Goal: Information Seeking & Learning: Learn about a topic

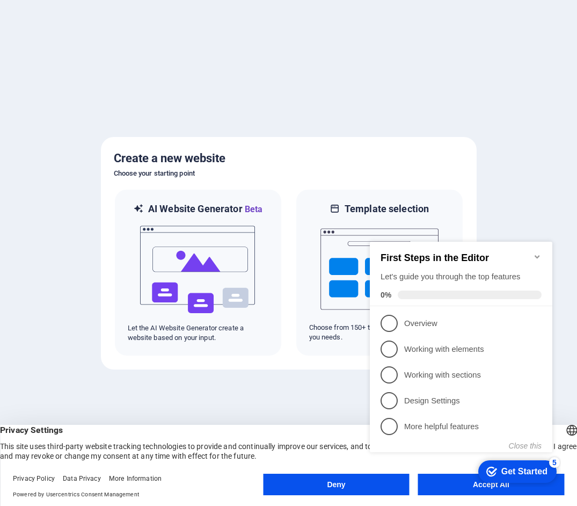
click at [537, 255] on icon "Minimize checklist" at bounding box center [537, 256] width 5 height 3
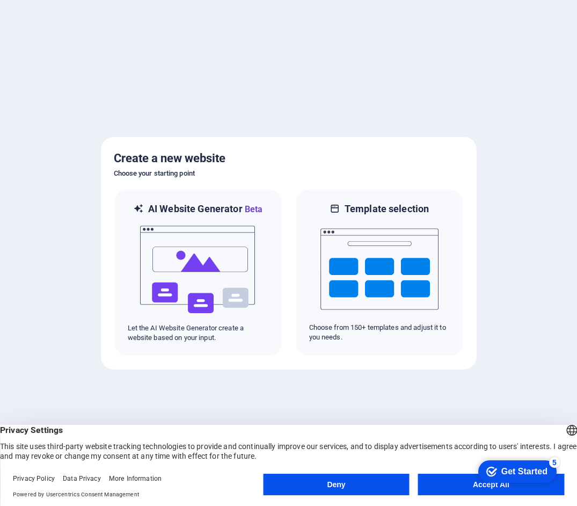
click at [450, 485] on button "Accept All" at bounding box center [491, 483] width 146 height 21
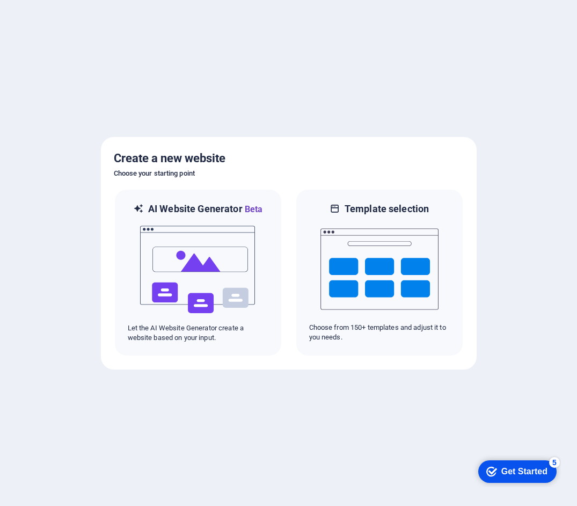
click at [504, 475] on div "Get Started" at bounding box center [524, 471] width 46 height 10
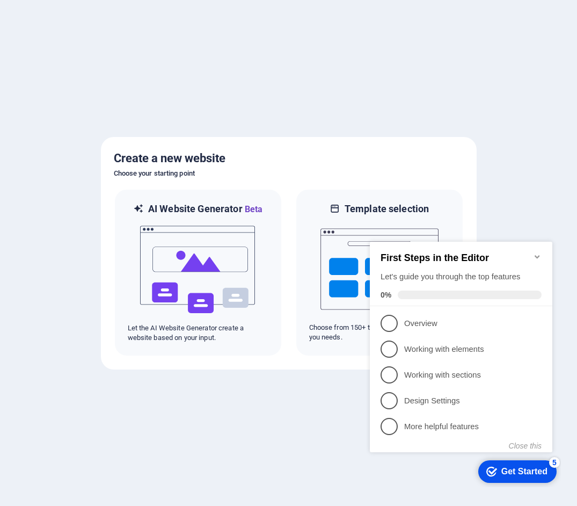
click at [418, 321] on p "Overview - incomplete" at bounding box center [468, 323] width 129 height 11
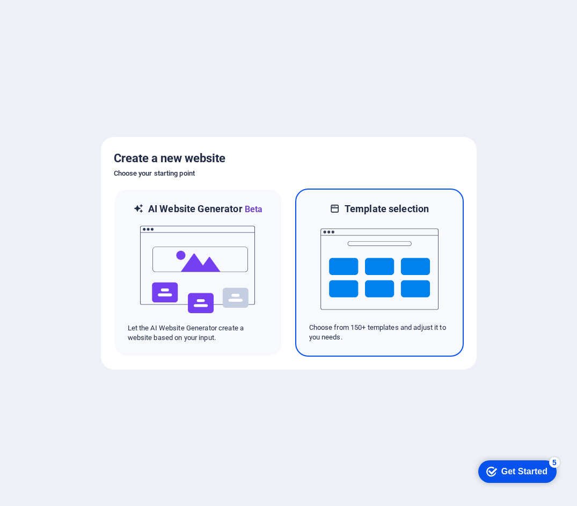
click at [360, 210] on h6 "Template selection" at bounding box center [387, 208] width 84 height 13
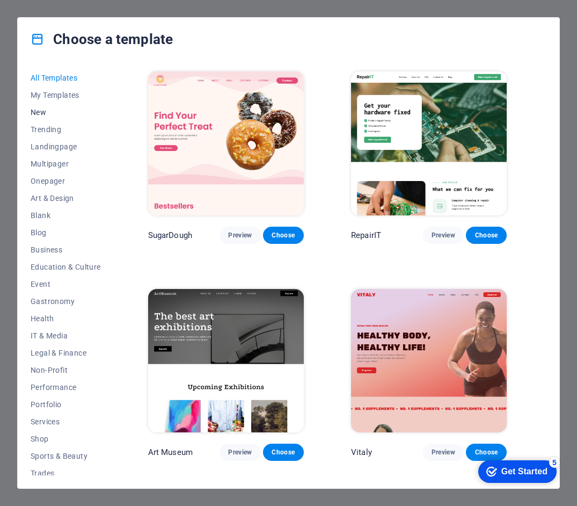
click at [43, 110] on span "New" at bounding box center [66, 112] width 70 height 9
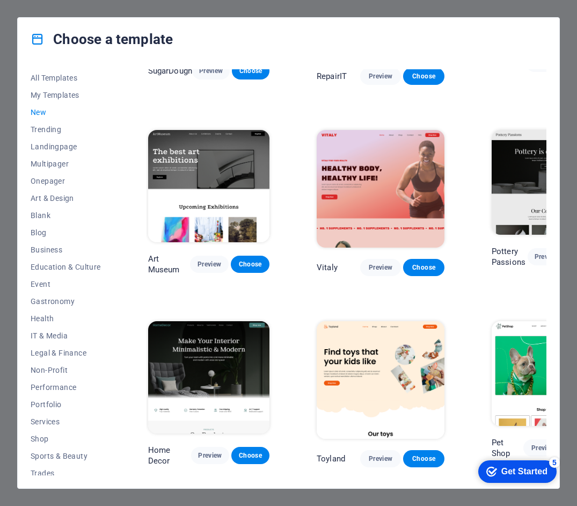
scroll to position [203, 0]
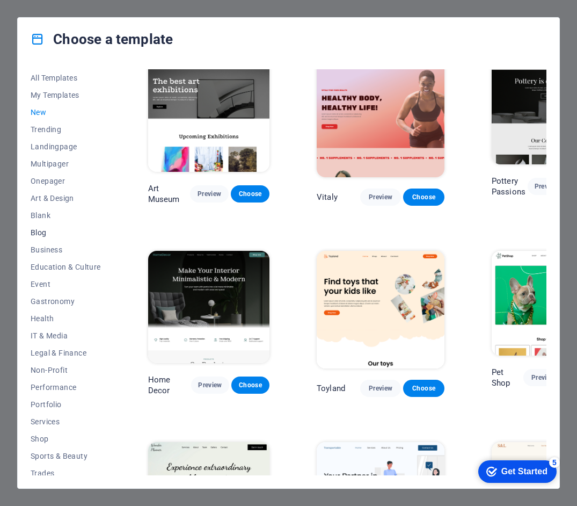
click at [48, 230] on span "Blog" at bounding box center [66, 232] width 70 height 9
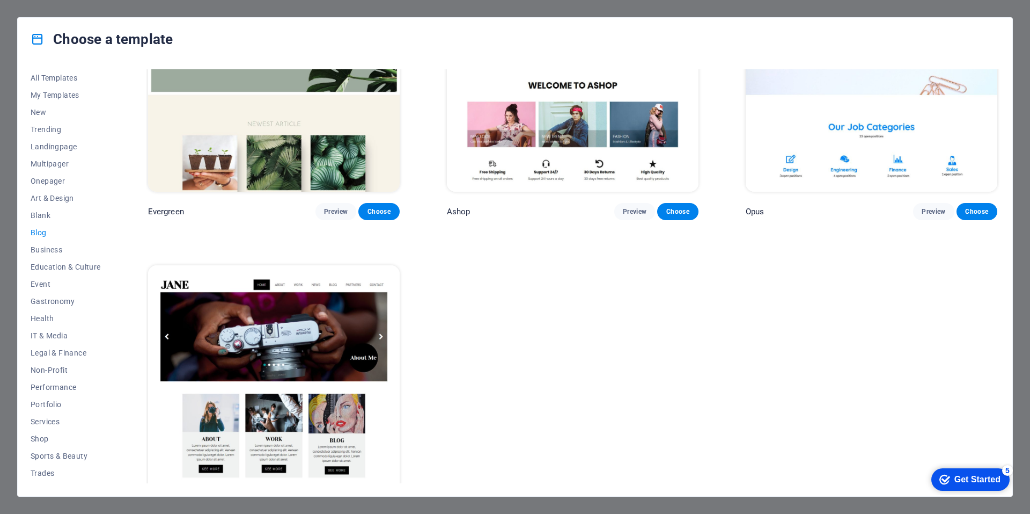
scroll to position [2282, 0]
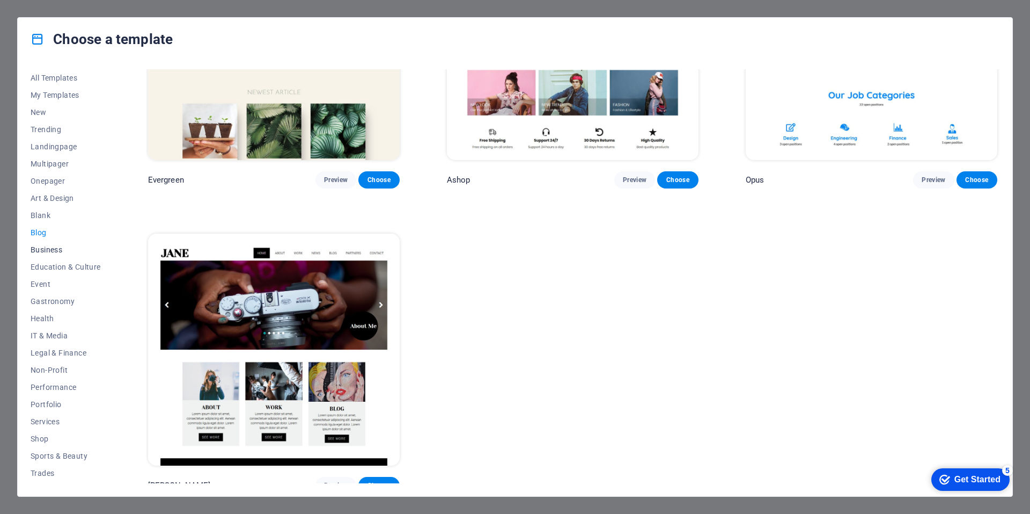
click at [38, 246] on span "Business" at bounding box center [66, 249] width 70 height 9
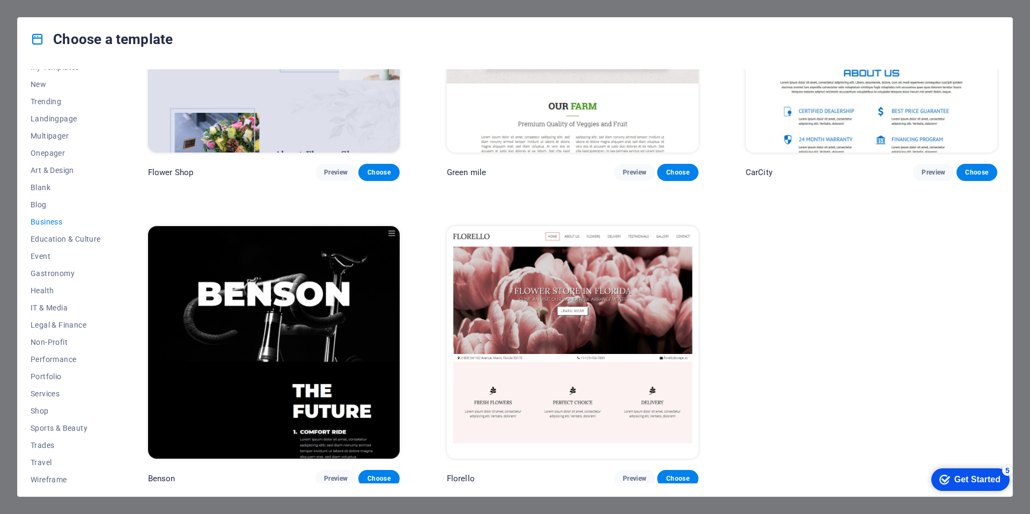
scroll to position [33, 0]
click at [76, 311] on button "IT & Media" at bounding box center [66, 302] width 70 height 17
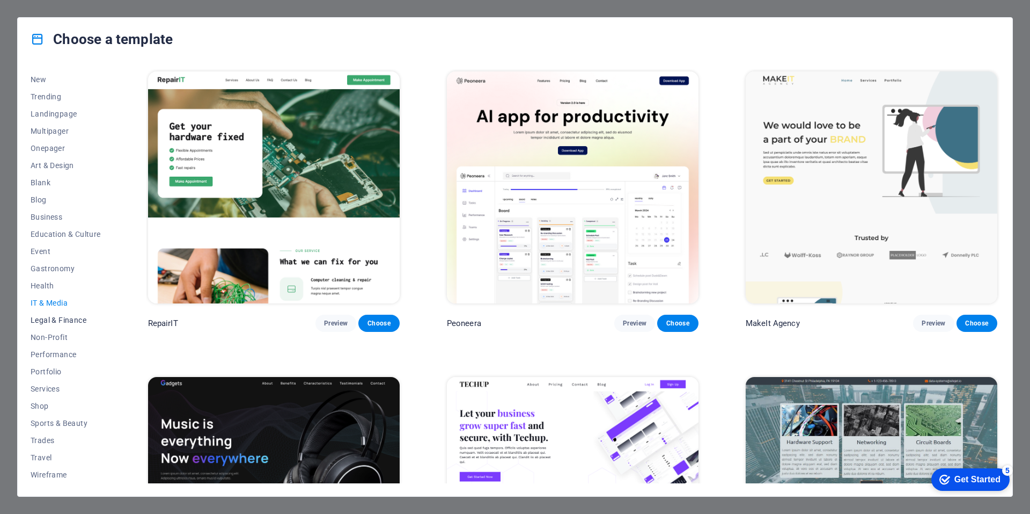
click at [76, 318] on span "Legal & Finance" at bounding box center [66, 320] width 70 height 9
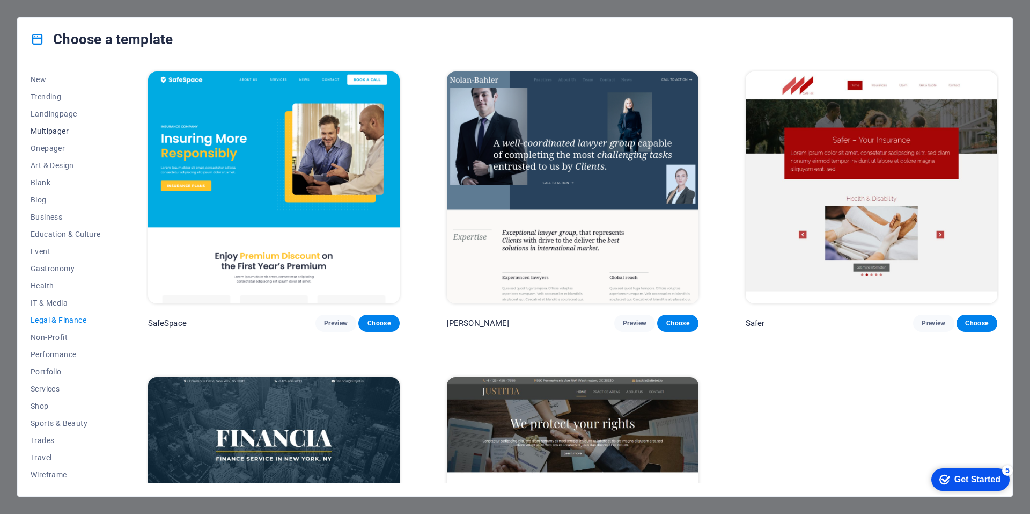
click at [46, 125] on button "Multipager" at bounding box center [66, 130] width 70 height 17
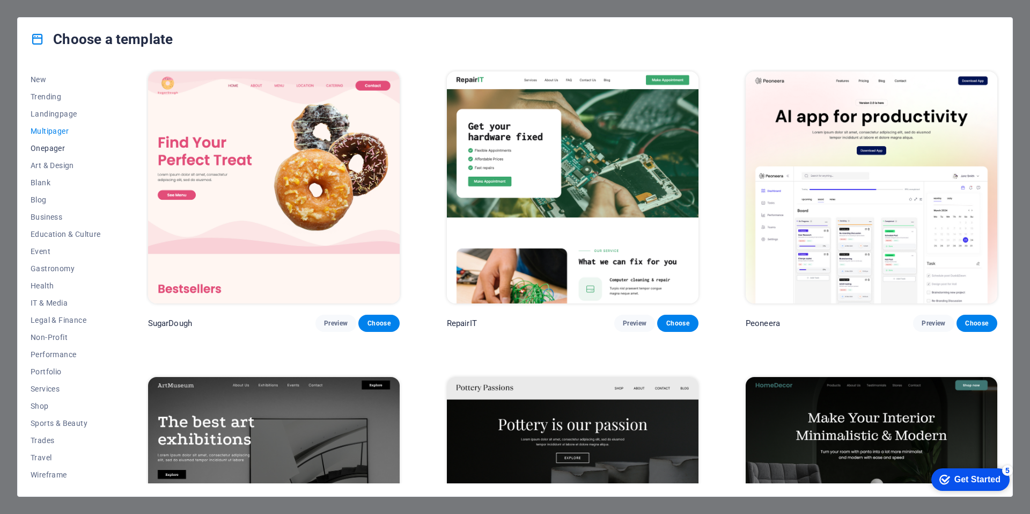
click at [56, 147] on span "Onepager" at bounding box center [66, 148] width 70 height 9
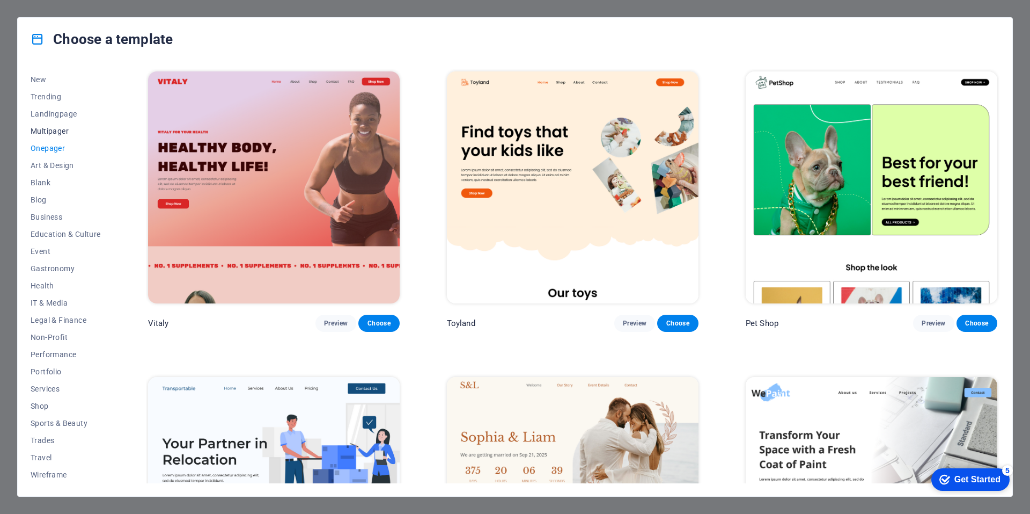
click at [50, 129] on span "Multipager" at bounding box center [66, 131] width 70 height 9
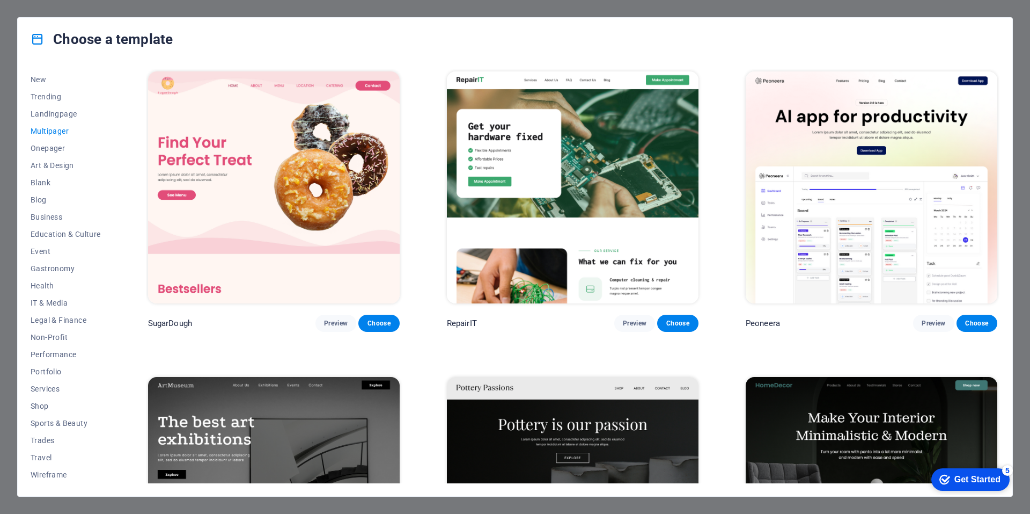
drag, startPoint x: 1000, startPoint y: 77, endPoint x: 998, endPoint y: 90, distance: 12.4
click at [576, 89] on div "All Templates My Templates New Trending Landingpage Multipager Onepager Art & D…" at bounding box center [515, 278] width 995 height 435
drag, startPoint x: 997, startPoint y: 90, endPoint x: 1000, endPoint y: 107, distance: 18.1
click at [576, 107] on div "All Templates My Templates New Trending Landingpage Multipager Onepager Art & D…" at bounding box center [515, 278] width 995 height 435
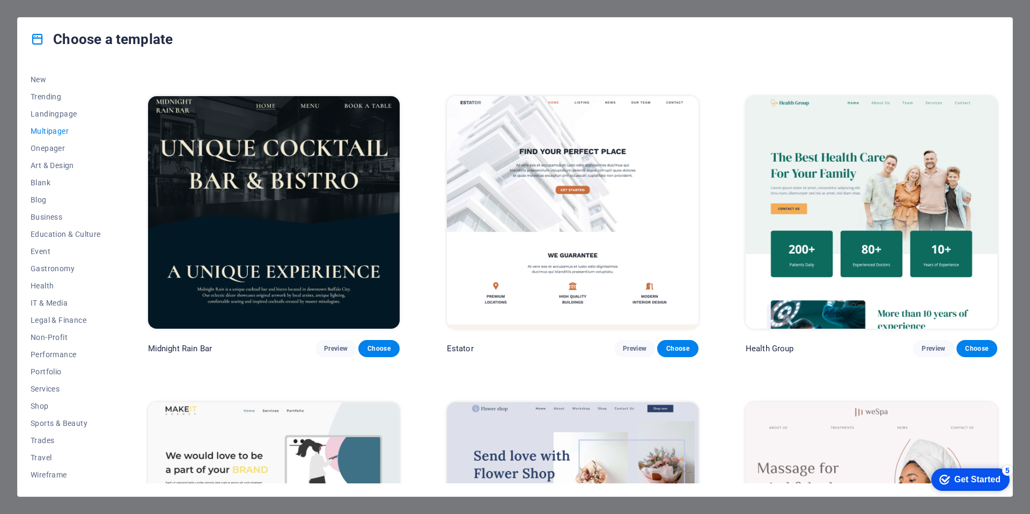
scroll to position [1827, 0]
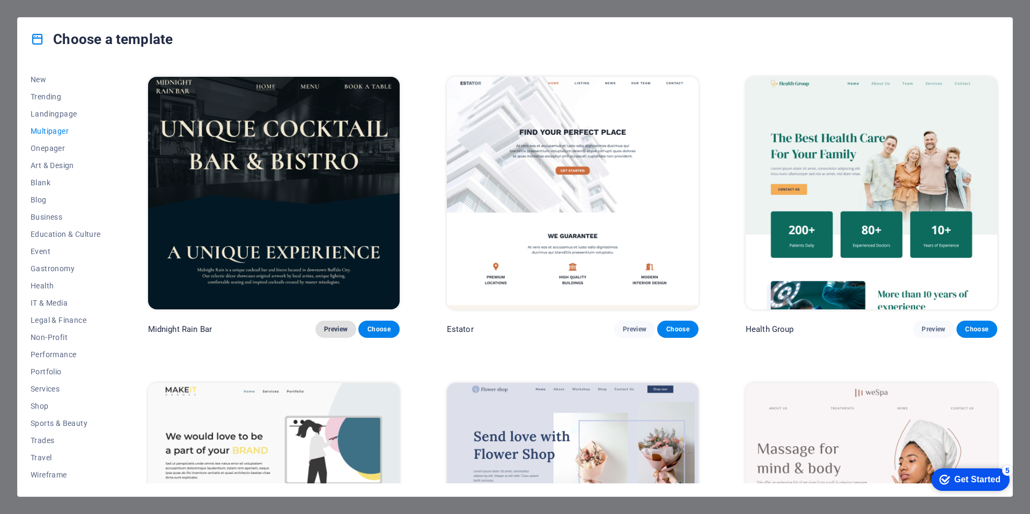
click at [338, 325] on span "Preview" at bounding box center [336, 329] width 24 height 9
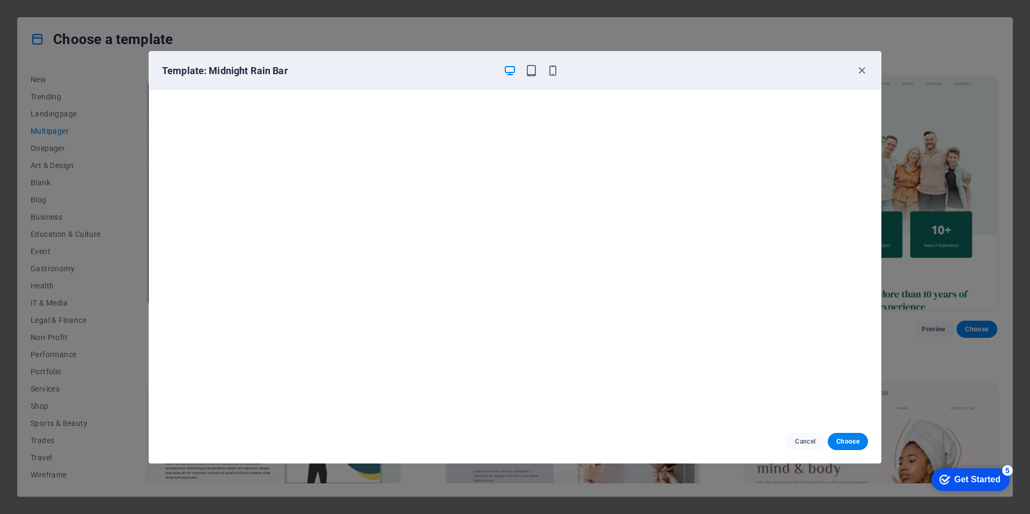
click at [576, 69] on icon "button" at bounding box center [862, 70] width 12 height 12
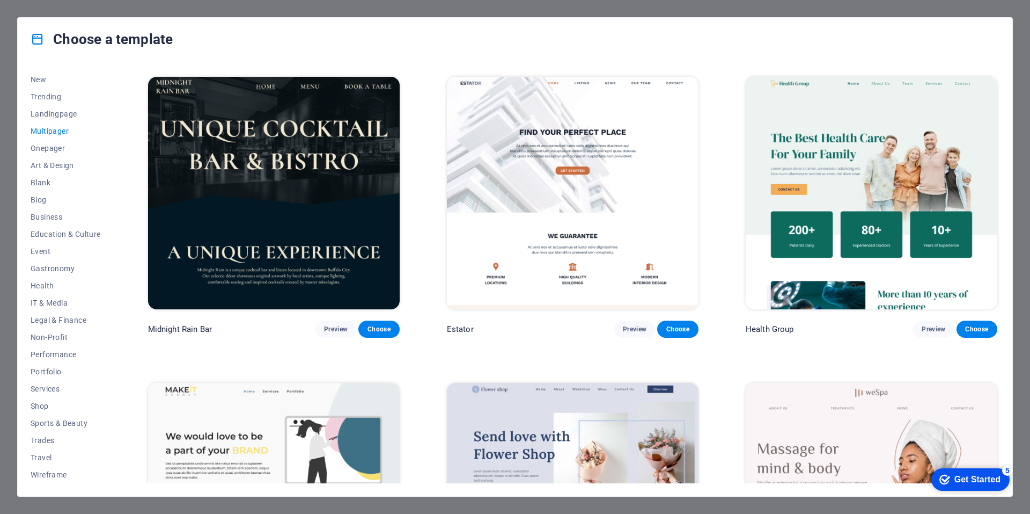
drag, startPoint x: 1000, startPoint y: 183, endPoint x: 1001, endPoint y: 197, distance: 14.5
click at [576, 197] on div "All Templates My Templates New Trending Landingpage Multipager Onepager Art & D…" at bounding box center [515, 278] width 995 height 435
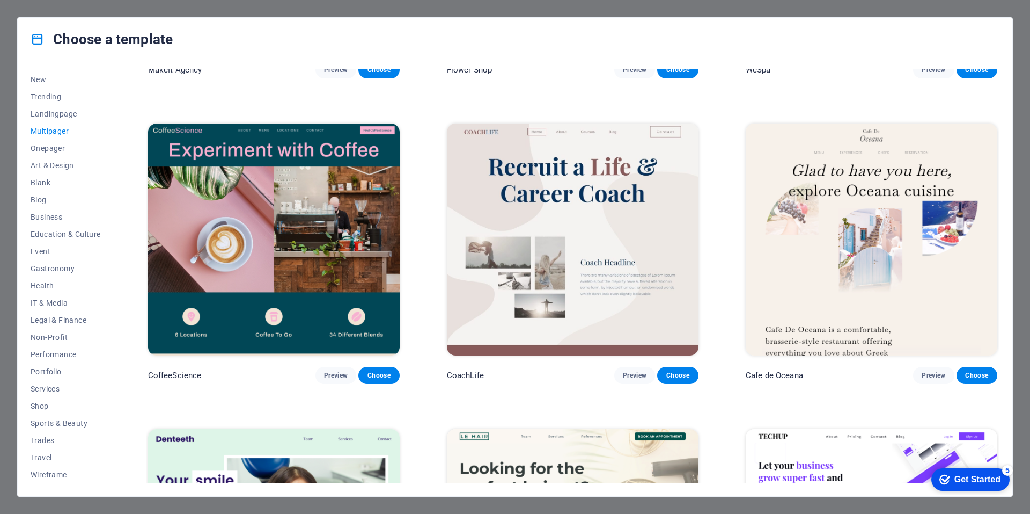
scroll to position [2401, 0]
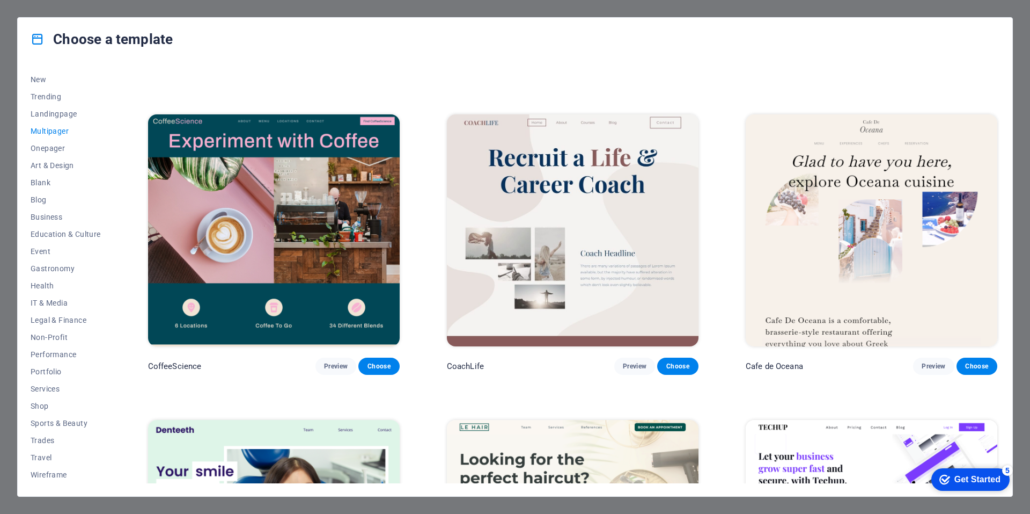
drag, startPoint x: 996, startPoint y: 220, endPoint x: 994, endPoint y: 226, distance: 6.8
click at [576, 226] on div "Cafe de Oceana Preview Choose" at bounding box center [872, 243] width 256 height 262
click at [576, 226] on img at bounding box center [872, 230] width 252 height 232
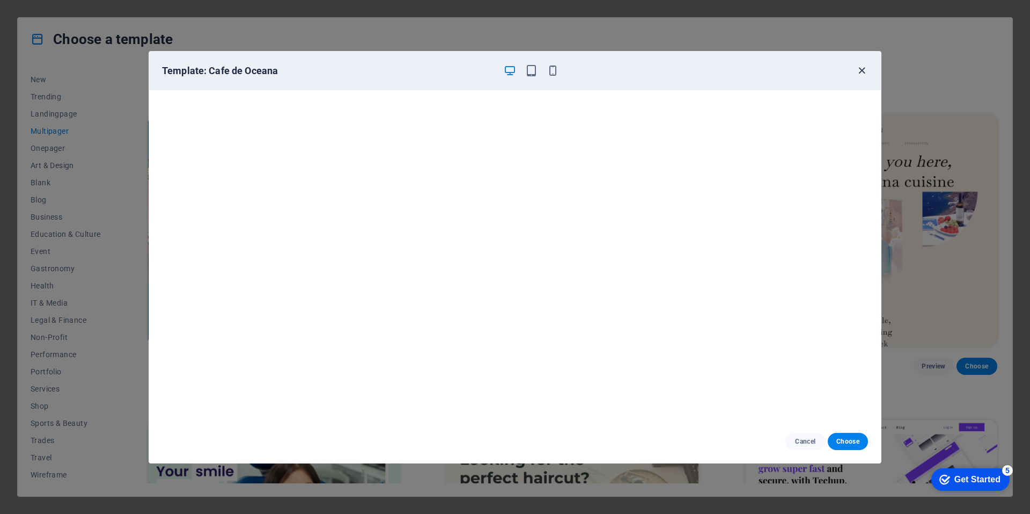
click at [576, 71] on icon "button" at bounding box center [862, 70] width 12 height 12
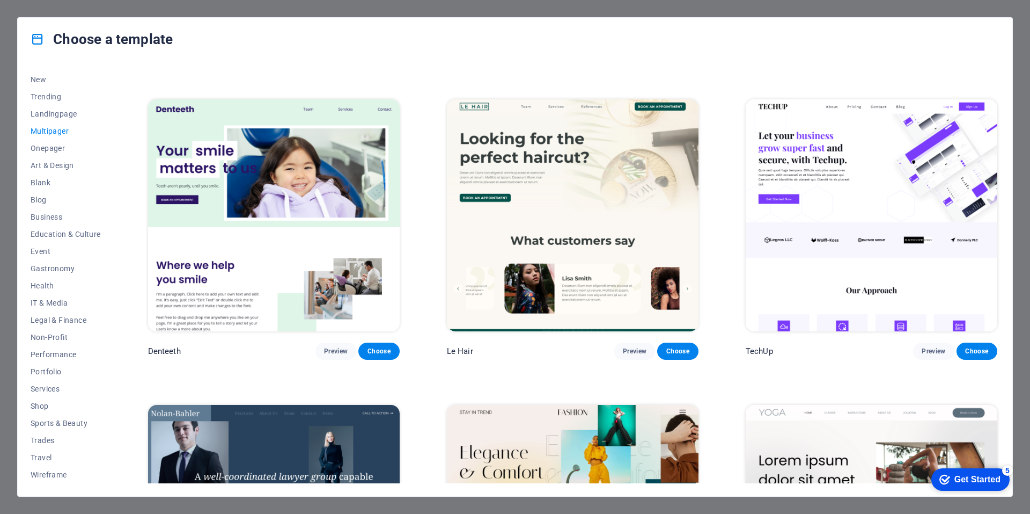
scroll to position [2769, 0]
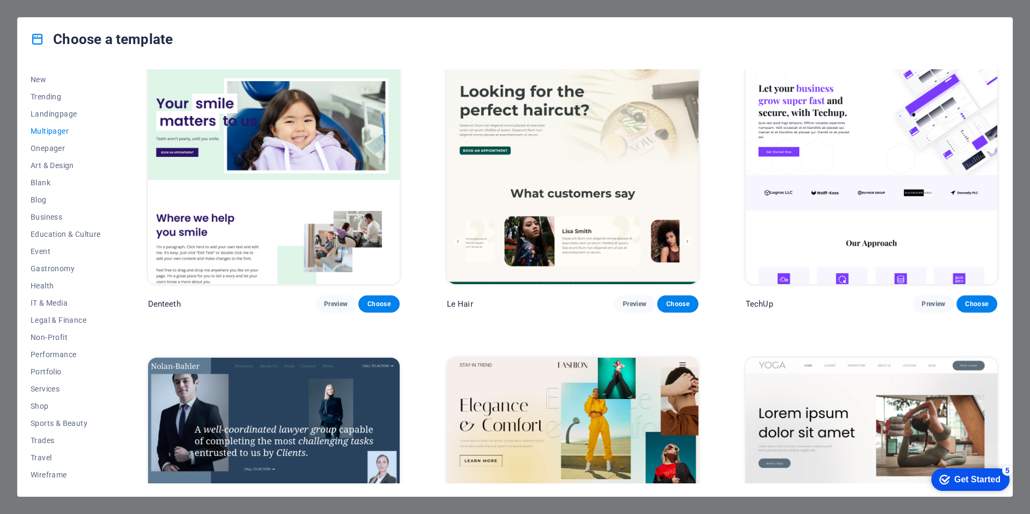
click at [576, 237] on div "All Templates My Templates New Trending Landingpage Multipager Onepager Art & D…" at bounding box center [515, 278] width 995 height 435
click at [576, 156] on img at bounding box center [872, 168] width 252 height 232
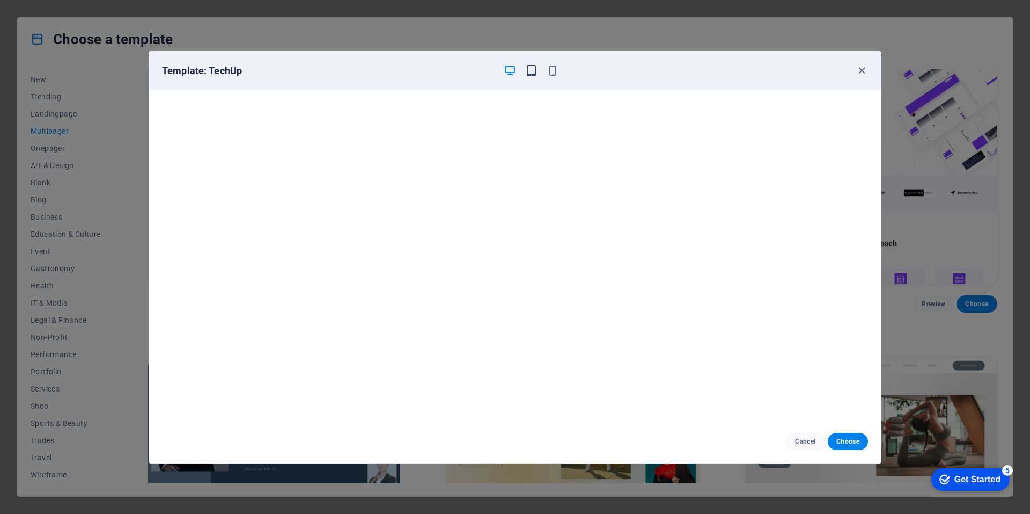
click at [535, 69] on icon "button" at bounding box center [531, 70] width 12 height 12
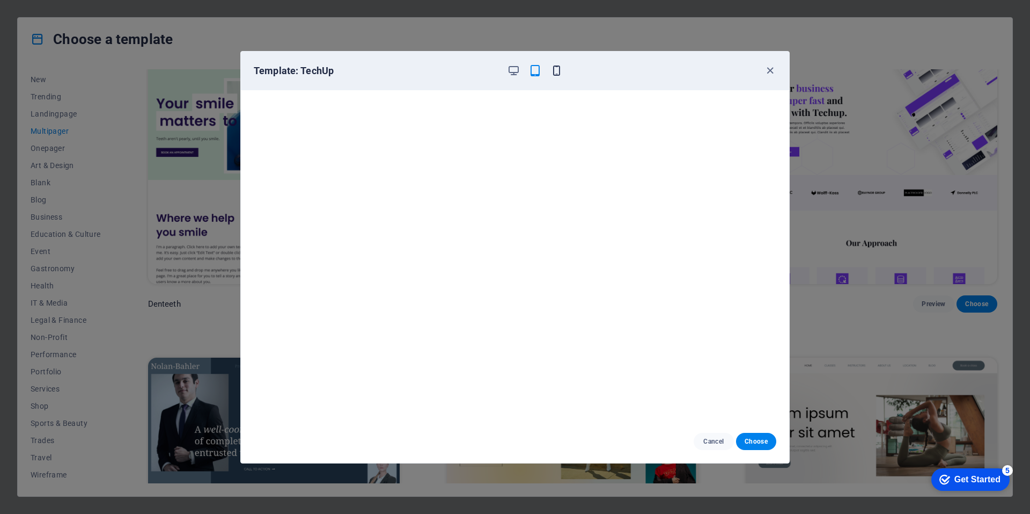
click at [554, 69] on icon "button" at bounding box center [557, 70] width 12 height 12
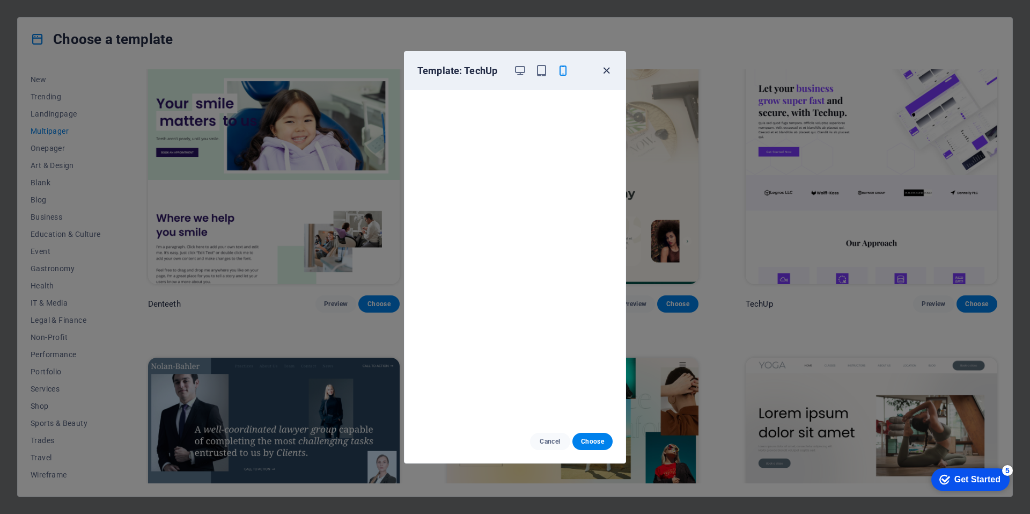
click at [576, 68] on icon "button" at bounding box center [607, 70] width 12 height 12
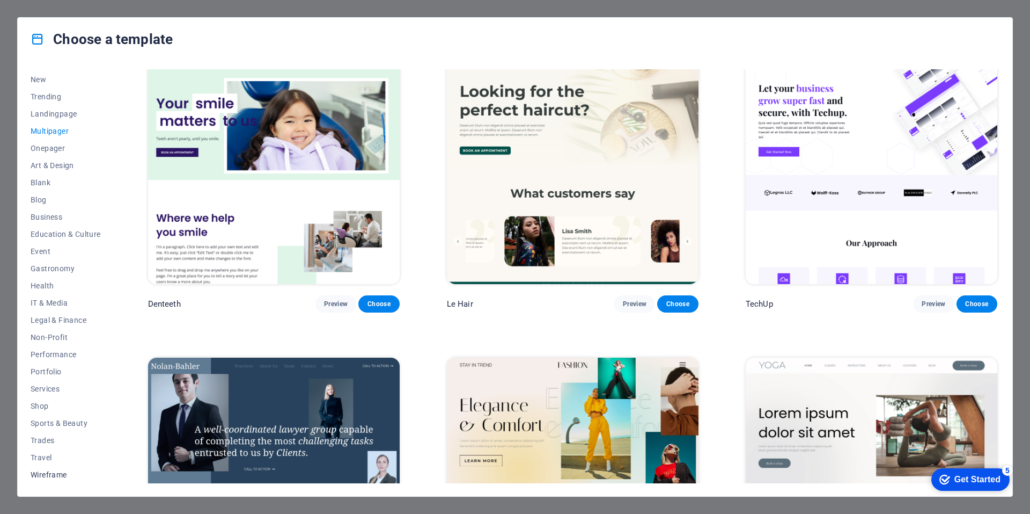
click at [46, 474] on span "Wireframe" at bounding box center [66, 474] width 70 height 9
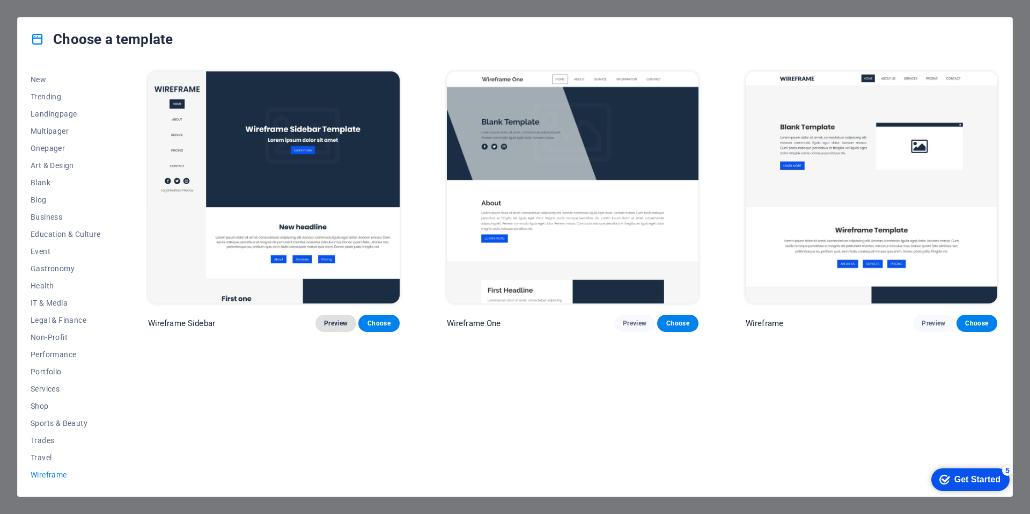
click at [328, 326] on span "Preview" at bounding box center [336, 323] width 24 height 9
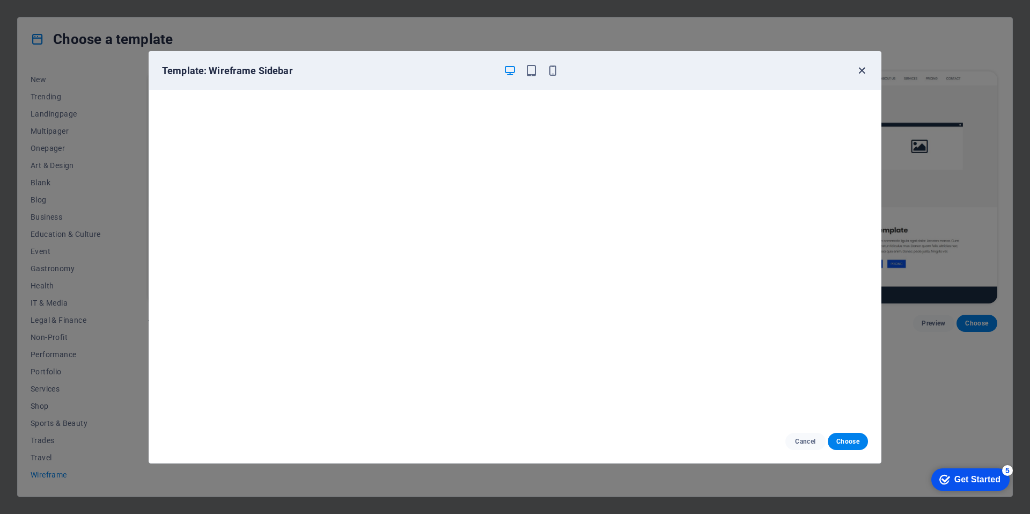
click at [576, 74] on icon "button" at bounding box center [862, 70] width 12 height 12
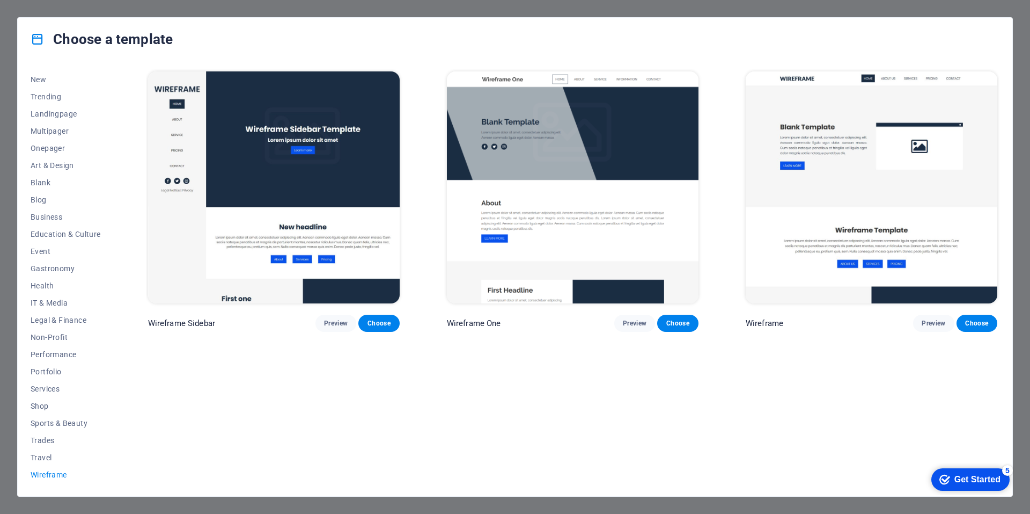
click at [540, 188] on img at bounding box center [573, 187] width 252 height 232
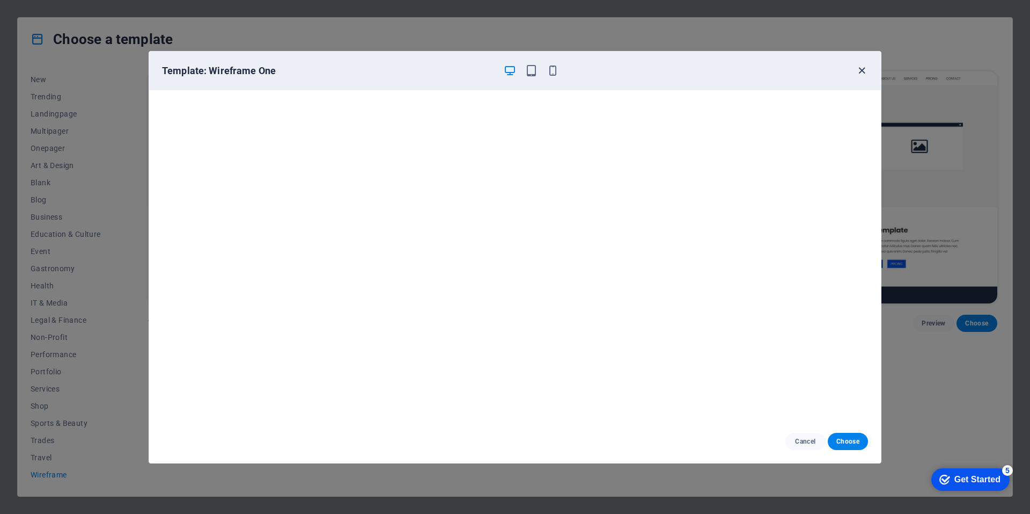
click at [576, 72] on icon "button" at bounding box center [862, 70] width 12 height 12
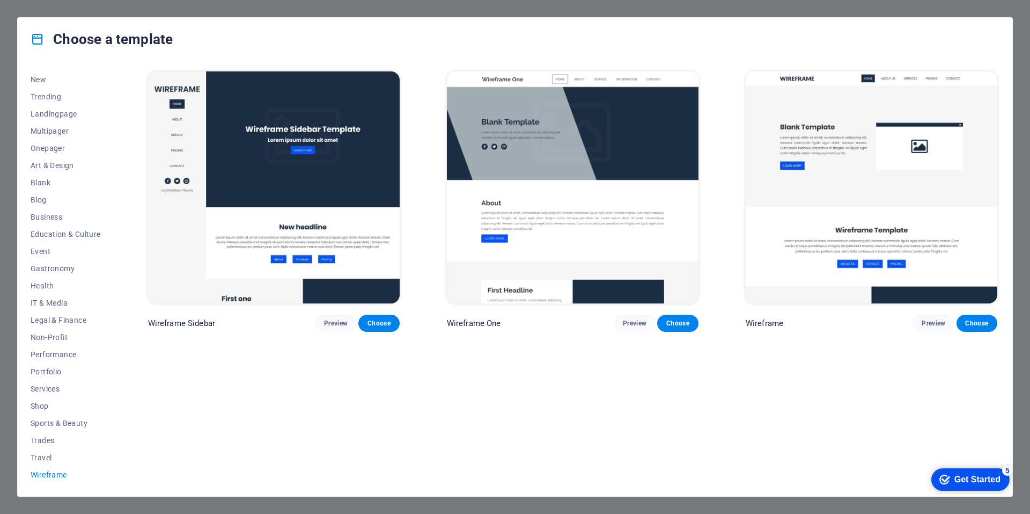
click at [576, 184] on img at bounding box center [872, 187] width 252 height 232
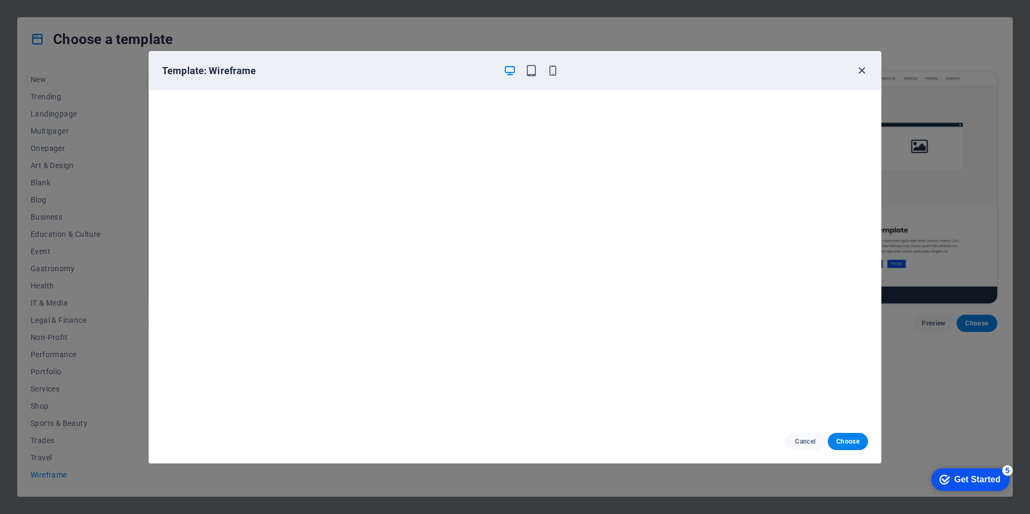
click at [576, 71] on icon "button" at bounding box center [862, 70] width 12 height 12
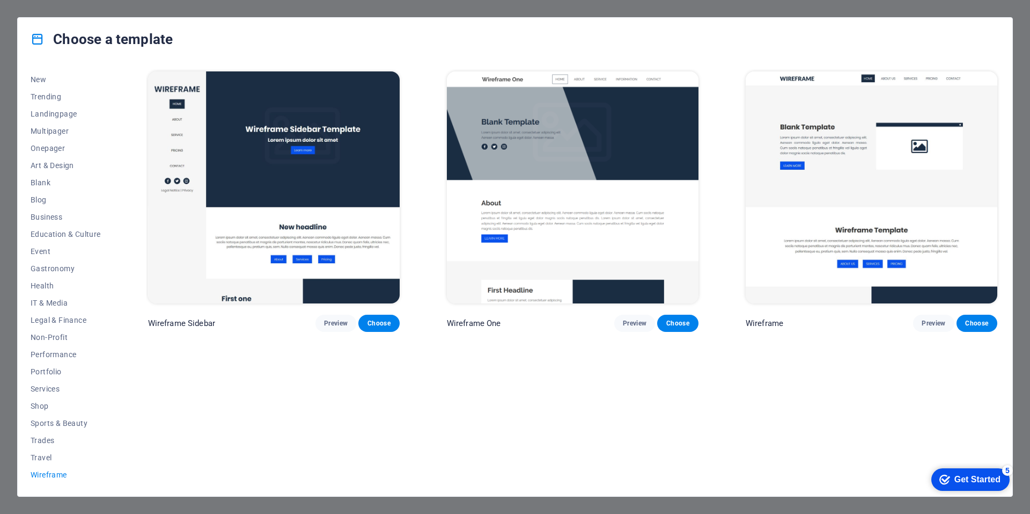
click at [359, 166] on img at bounding box center [274, 187] width 252 height 232
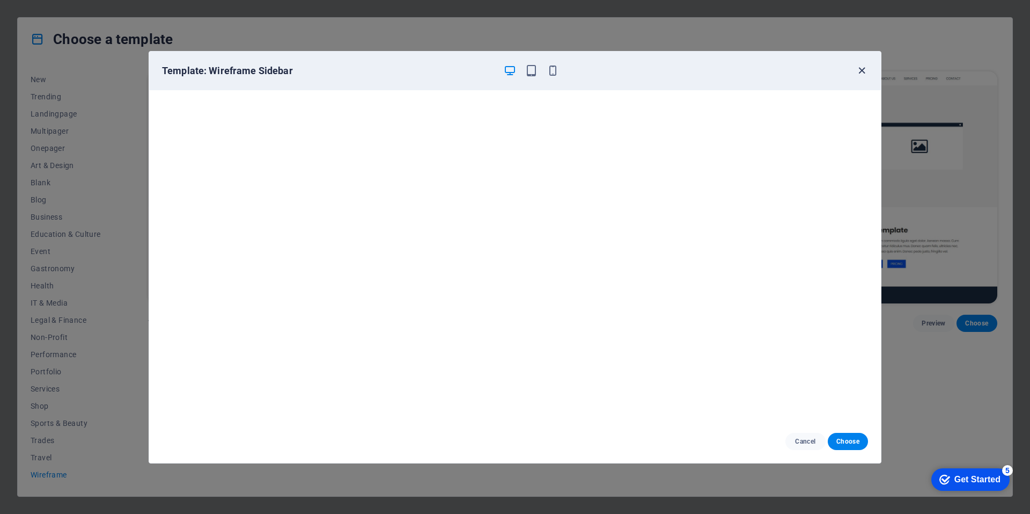
click at [576, 68] on icon "button" at bounding box center [862, 70] width 12 height 12
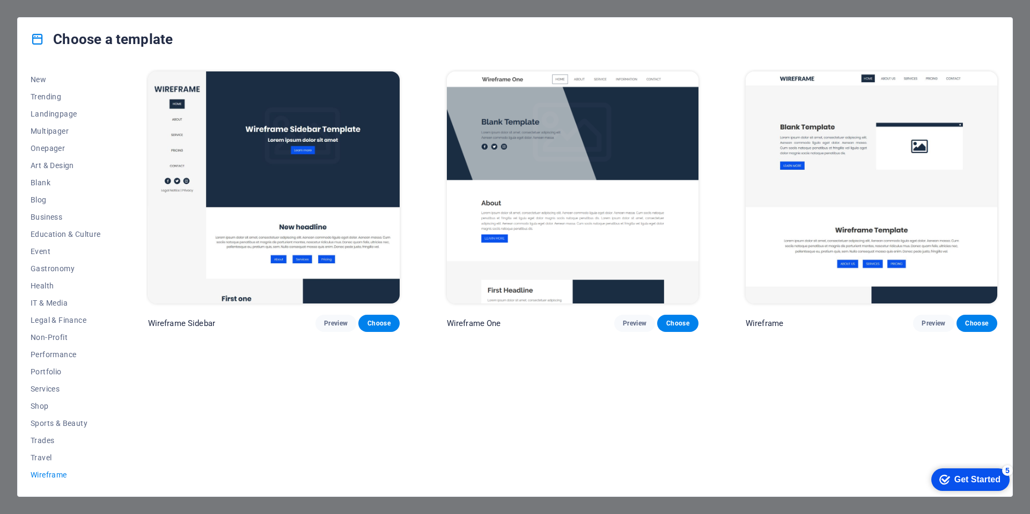
click at [576, 71] on div "Wireframe Preview Choose" at bounding box center [872, 200] width 256 height 262
click at [65, 304] on span "IT & Media" at bounding box center [66, 302] width 70 height 9
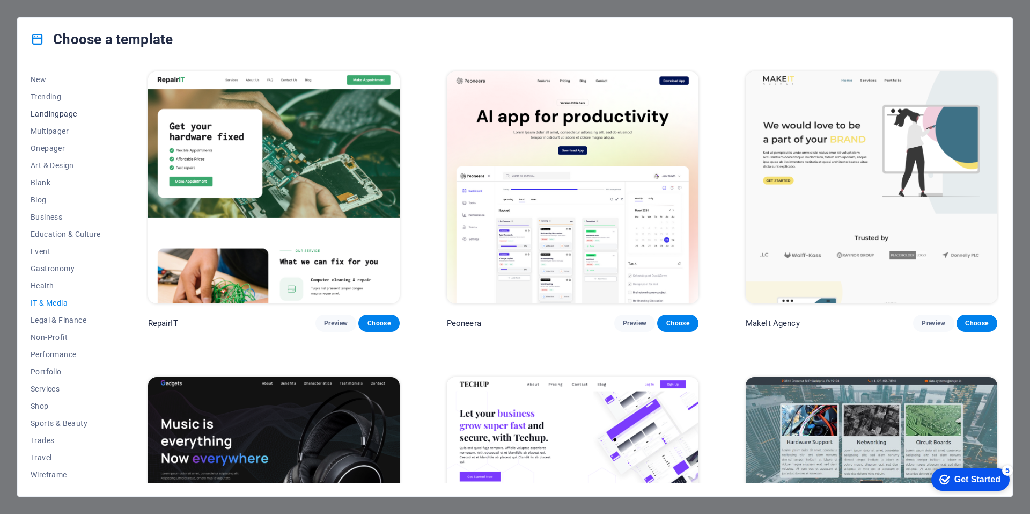
click at [62, 113] on span "Landingpage" at bounding box center [66, 113] width 70 height 9
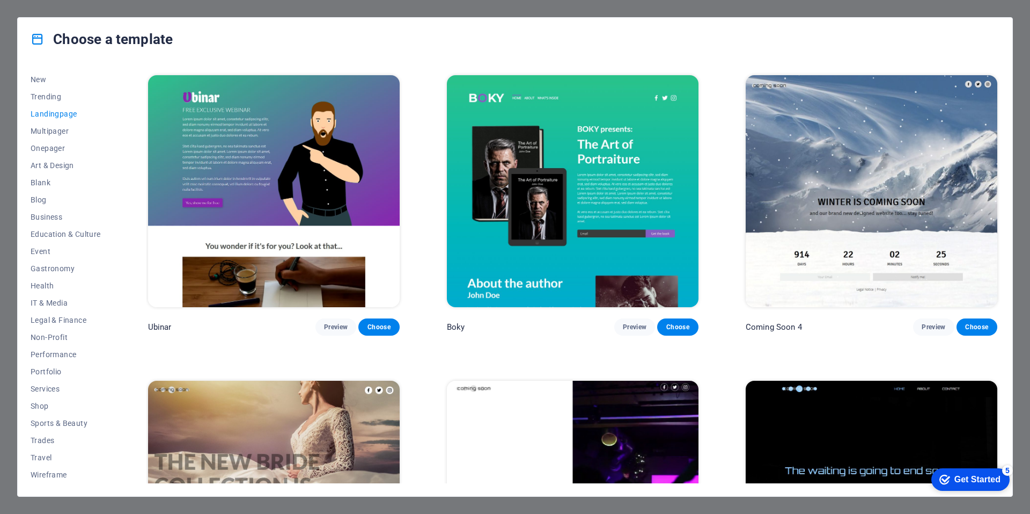
scroll to position [2282, 0]
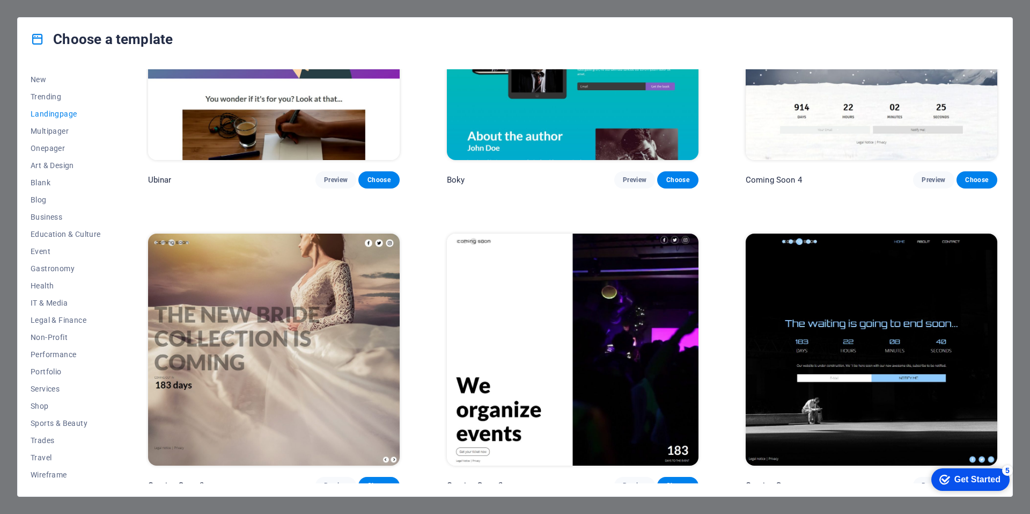
click at [576, 505] on div "Choose a template All Templates My Templates New Trending Landingpage Multipage…" at bounding box center [515, 257] width 1030 height 514
click at [576, 481] on span "Preview" at bounding box center [635, 485] width 24 height 9
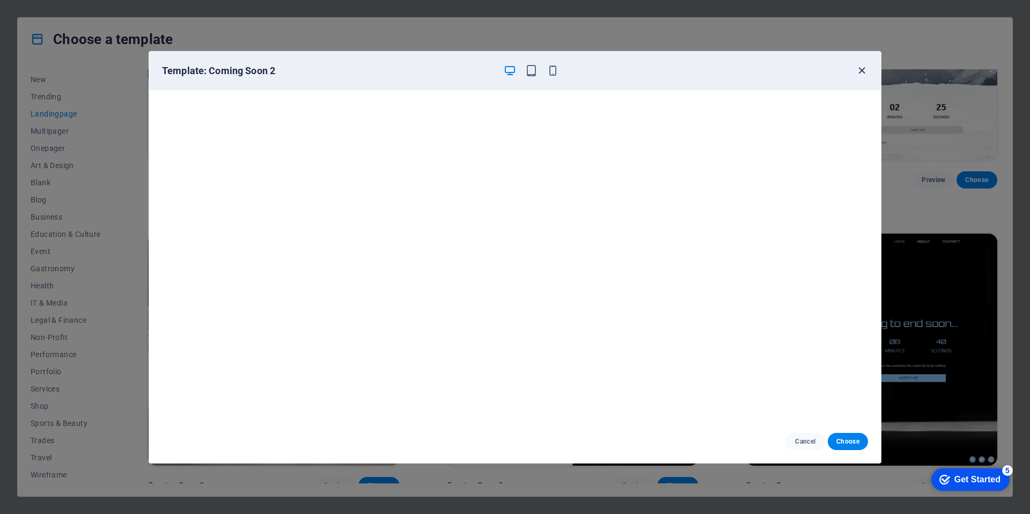
click at [576, 67] on icon "button" at bounding box center [862, 70] width 12 height 12
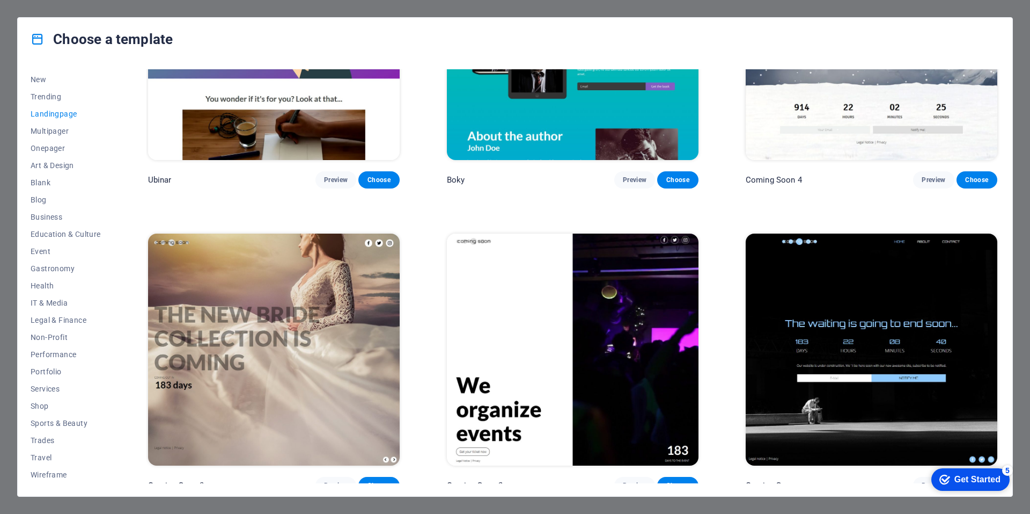
click at [0, 63] on div "Choose a template All Templates My Templates New Trending Landingpage Multipage…" at bounding box center [515, 257] width 1030 height 514
click at [57, 75] on span "New" at bounding box center [66, 79] width 70 height 9
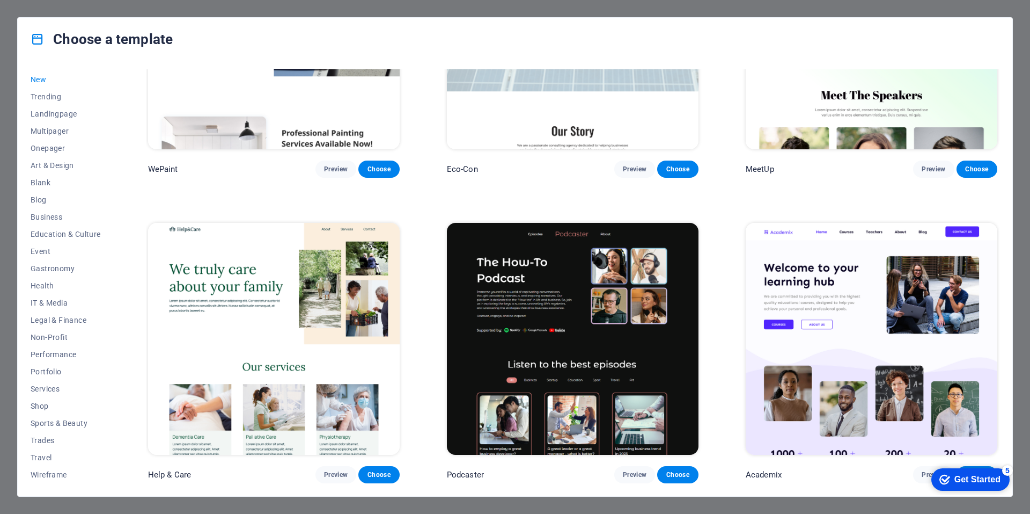
scroll to position [1369, 0]
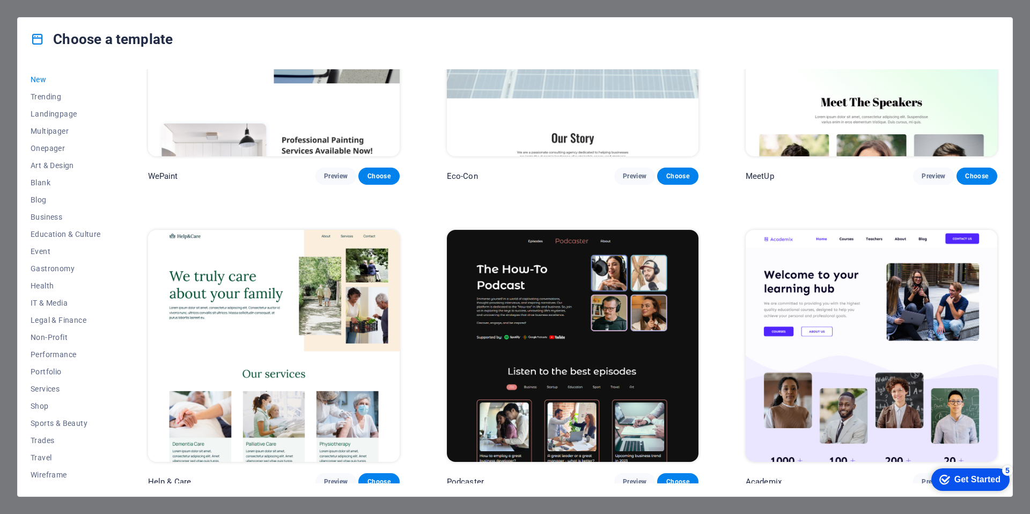
click at [576, 340] on img at bounding box center [573, 346] width 252 height 232
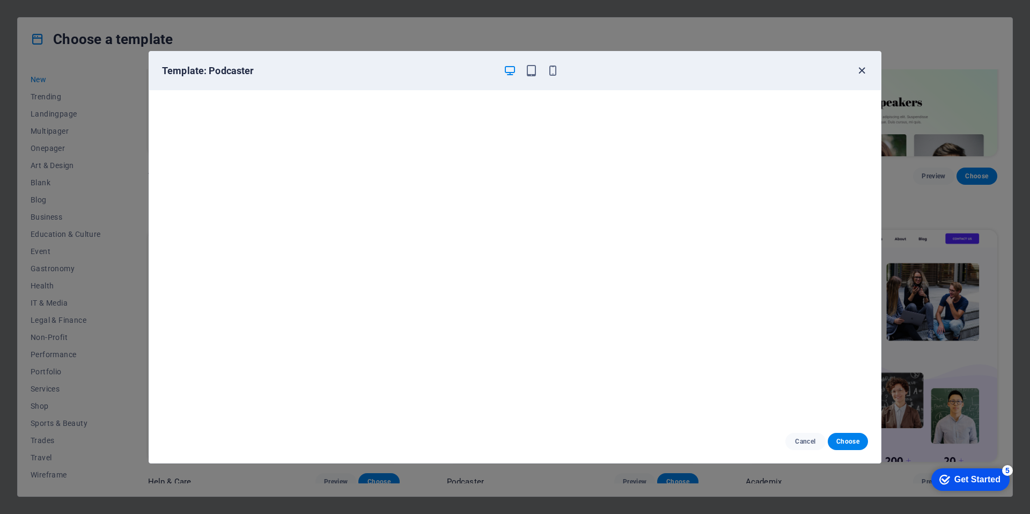
click at [576, 68] on icon "button" at bounding box center [862, 70] width 12 height 12
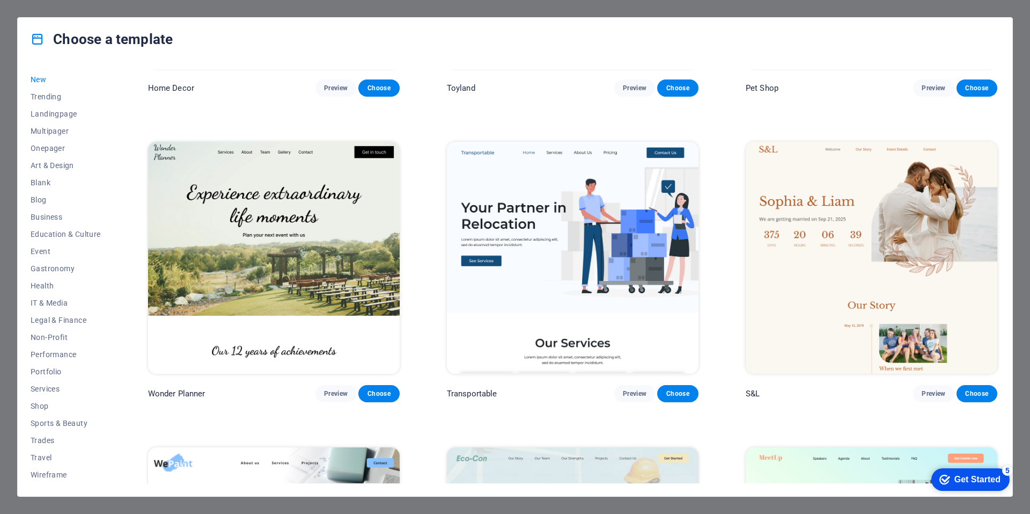
scroll to position [842, 0]
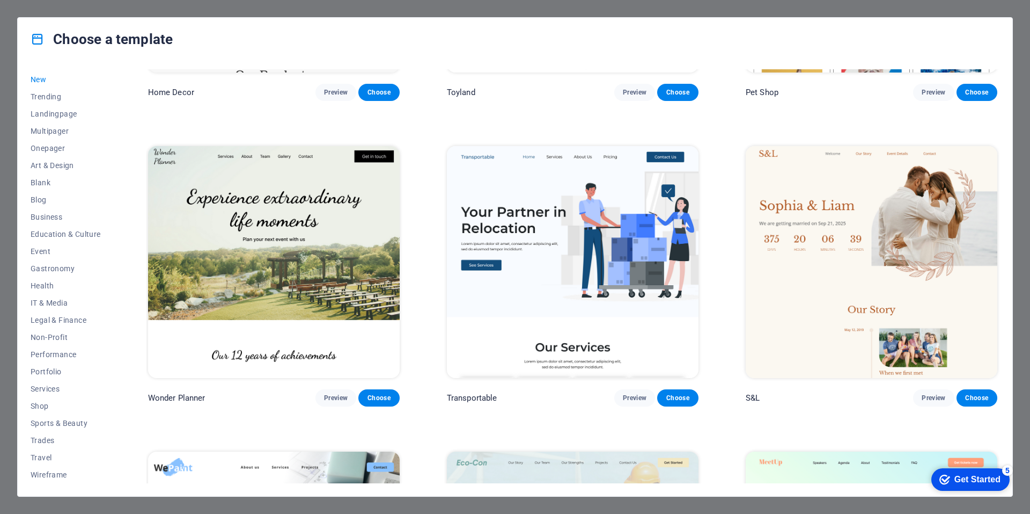
drag, startPoint x: 1006, startPoint y: 288, endPoint x: 982, endPoint y: 149, distance: 141.6
click at [576, 259] on div "All Templates My Templates New Trending Landingpage Multipager Onepager Art & D…" at bounding box center [515, 278] width 995 height 435
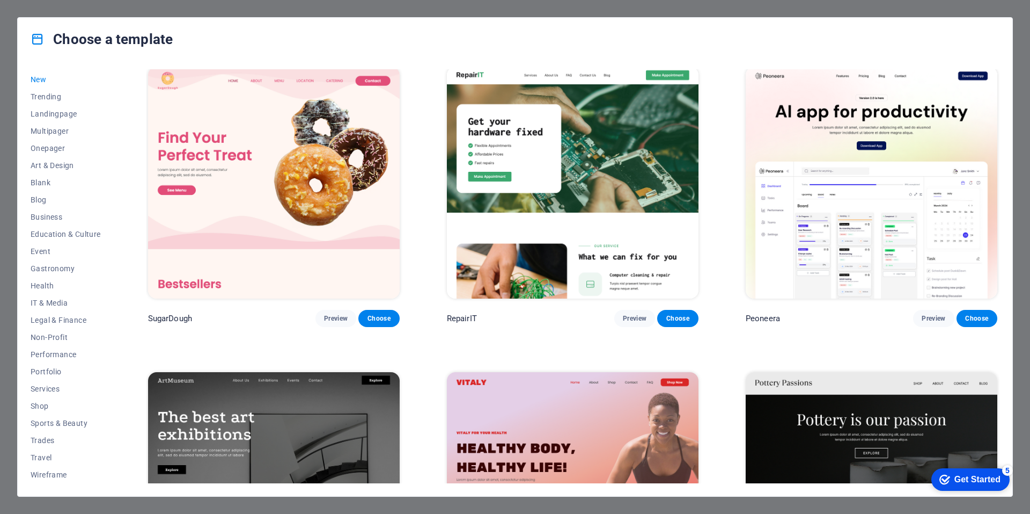
scroll to position [0, 0]
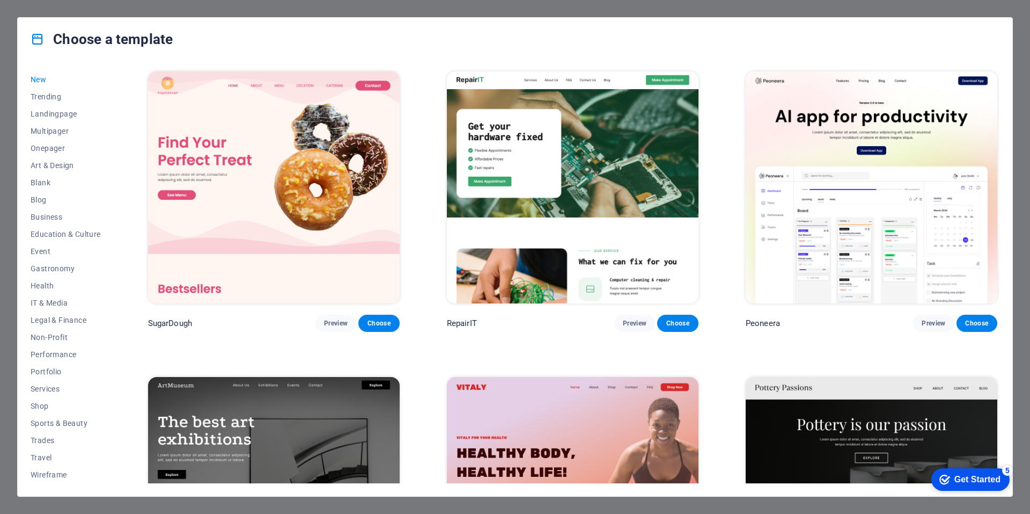
click at [576, 87] on div "Choose a template All Templates My Templates New Trending Landingpage Multipage…" at bounding box center [515, 256] width 996 height 479
click at [49, 319] on span "Legal & Finance" at bounding box center [66, 320] width 70 height 9
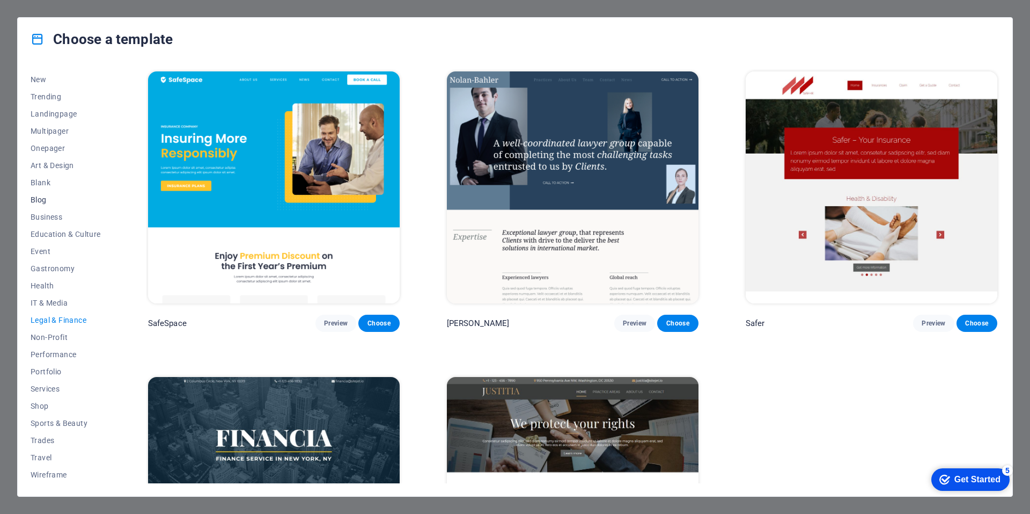
click at [44, 198] on span "Blog" at bounding box center [66, 199] width 70 height 9
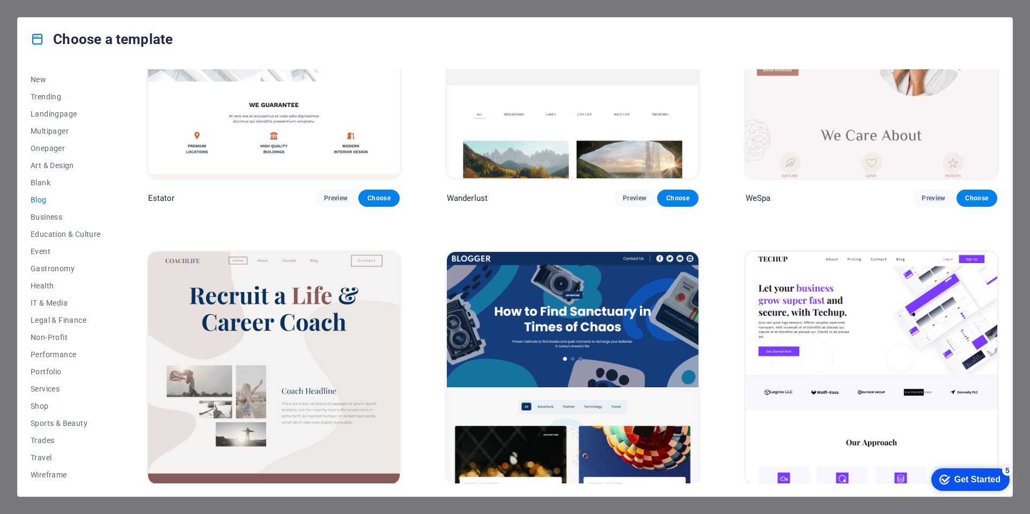
scroll to position [1219, 0]
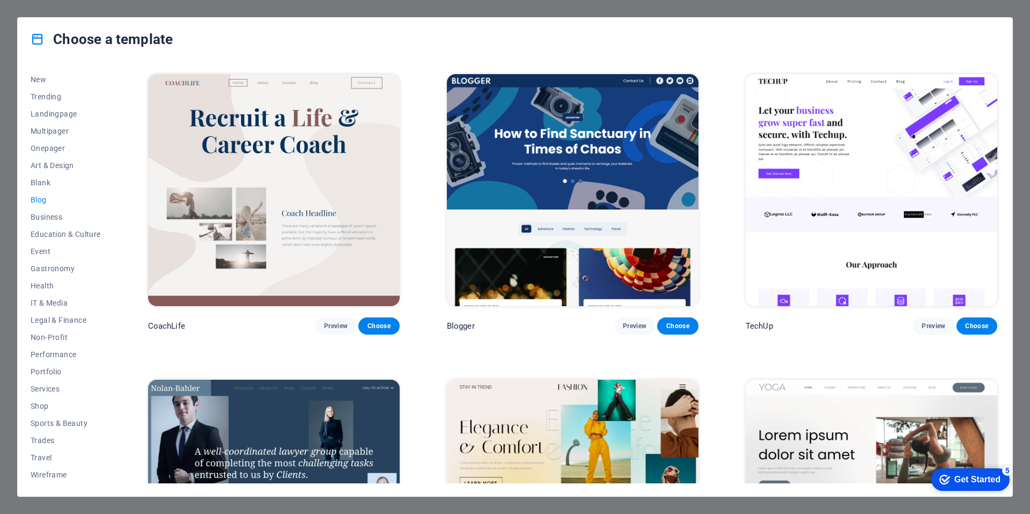
click at [576, 309] on div "Choose a template All Templates My Templates New Trending Landingpage Multipage…" at bounding box center [515, 257] width 1030 height 514
click at [576, 202] on img at bounding box center [872, 190] width 252 height 232
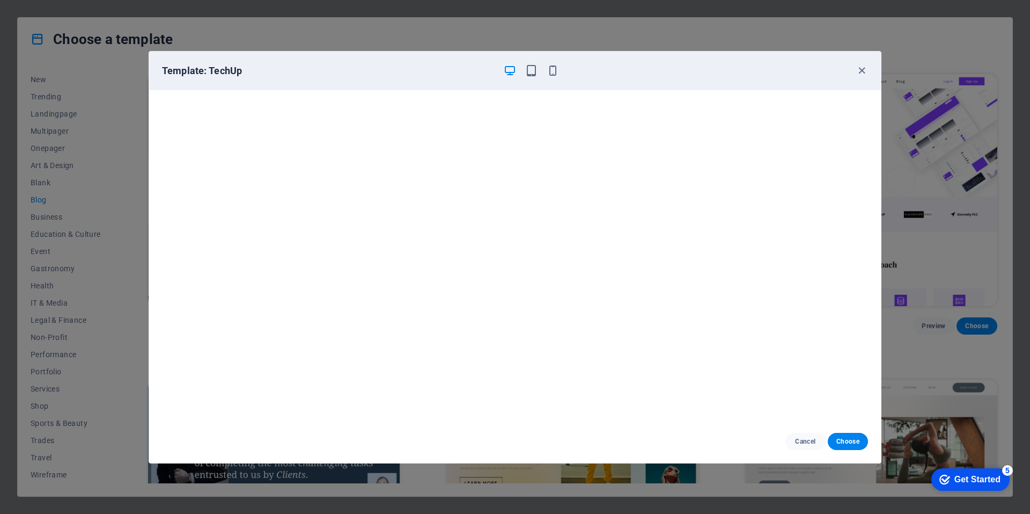
click at [576, 231] on div "Template: TechUp Cancel Choose" at bounding box center [515, 257] width 1030 height 514
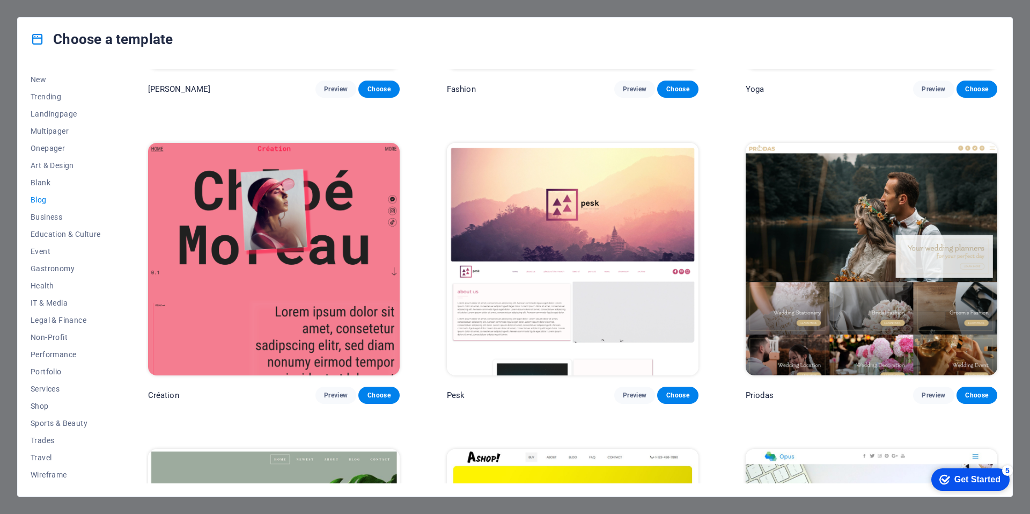
scroll to position [1705, 0]
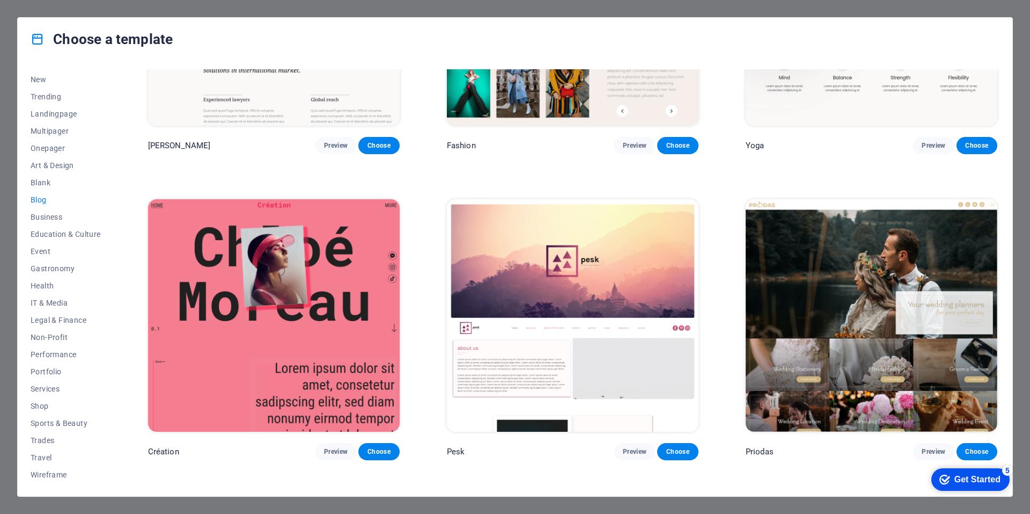
click at [576, 21] on div "Choose a template" at bounding box center [515, 39] width 995 height 43
